Goal: Find specific page/section: Find specific page/section

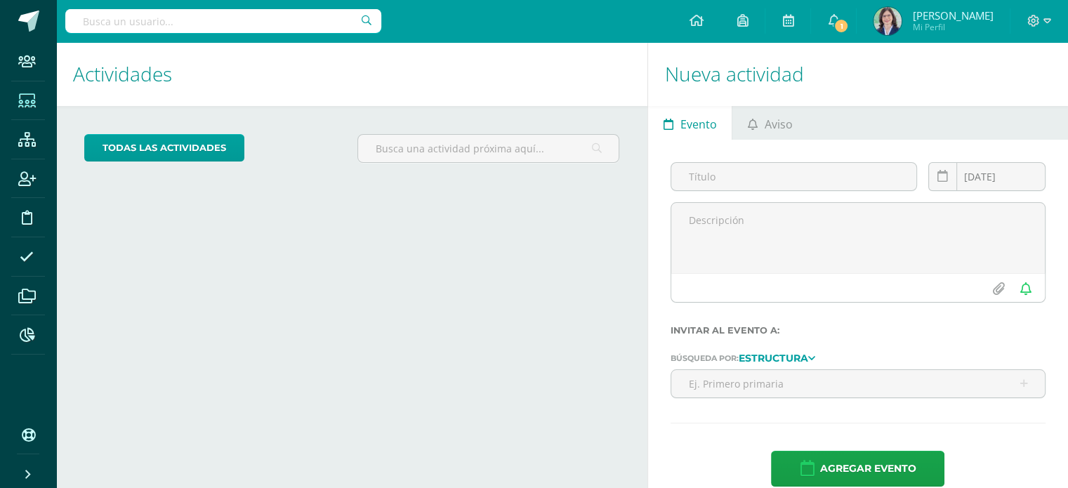
click at [28, 103] on icon at bounding box center [27, 101] width 18 height 14
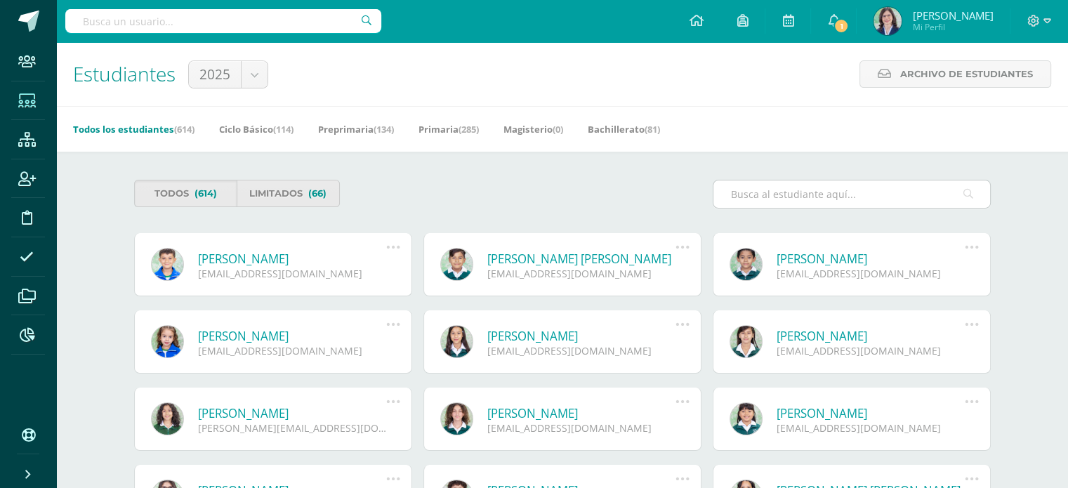
drag, startPoint x: 743, startPoint y: 192, endPoint x: 753, endPoint y: 191, distance: 9.9
click at [743, 191] on input "text" at bounding box center [852, 193] width 277 height 27
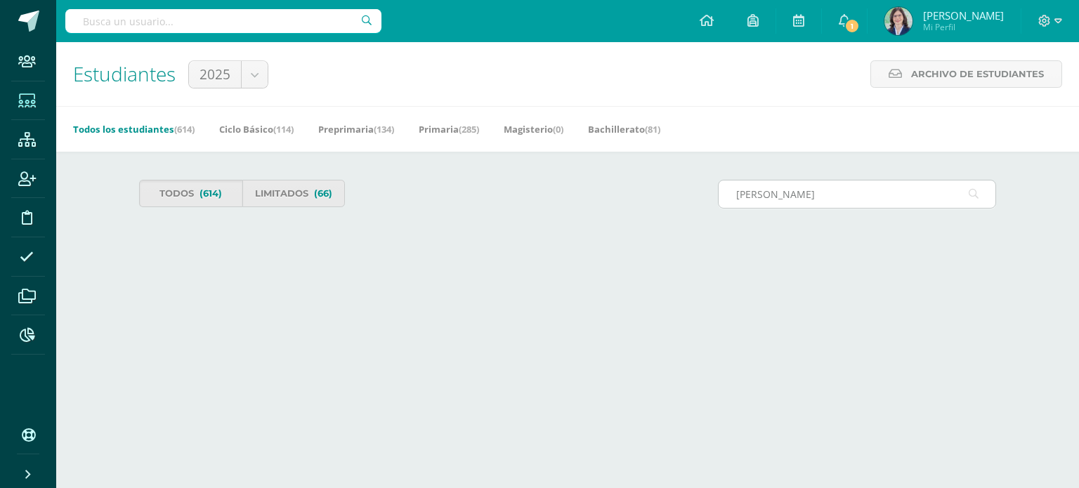
type input "rojas"
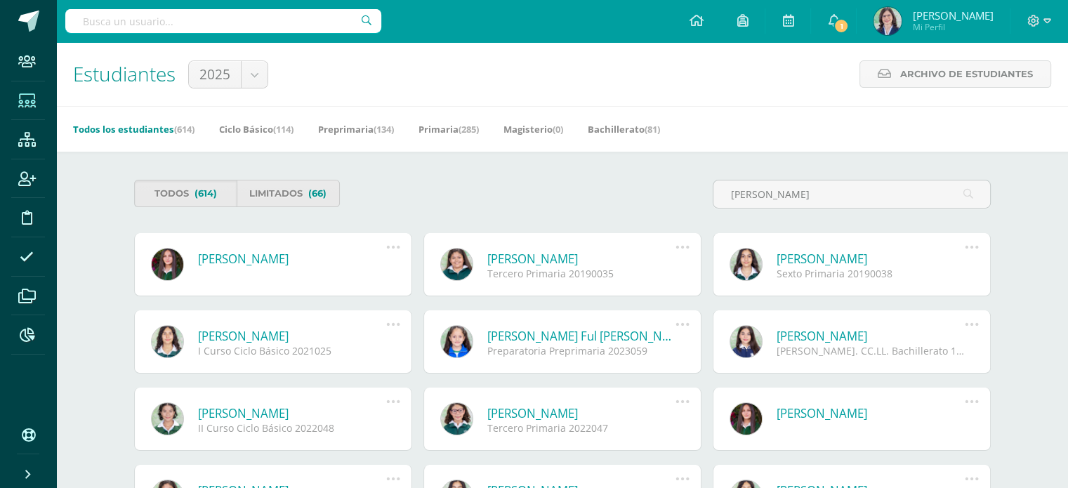
click at [831, 258] on link "[PERSON_NAME]" at bounding box center [871, 259] width 189 height 16
